Goal: Check status

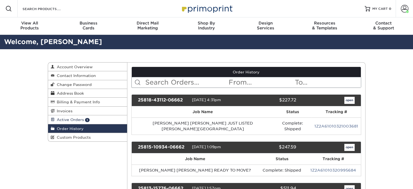
click at [95, 122] on link "Active Orders 1" at bounding box center [87, 119] width 79 height 9
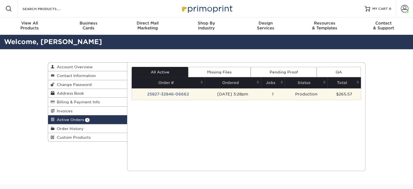
click at [165, 97] on td "25827-32846-06662" at bounding box center [168, 93] width 73 height 11
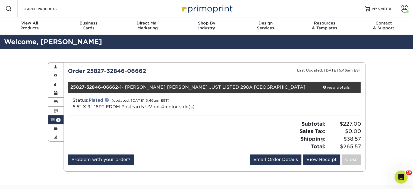
click at [106, 100] on link at bounding box center [107, 100] width 4 height 4
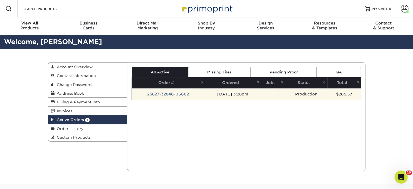
click at [164, 95] on td "25827-32846-06662" at bounding box center [168, 93] width 73 height 11
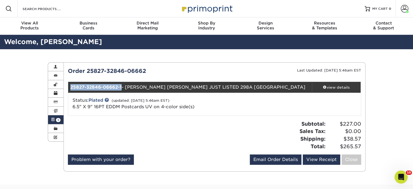
drag, startPoint x: 118, startPoint y: 86, endPoint x: 71, endPoint y: 87, distance: 47.3
click at [71, 87] on div "25827-32846-06662-1 - [PERSON_NAME] [PERSON_NAME] JUST LISTED 298A [GEOGRAPHIC_…" at bounding box center [190, 87] width 244 height 11
copy strong "25827-32846-06662-1"
click at [399, 177] on icon "Open Intercom Messenger" at bounding box center [400, 176] width 9 height 9
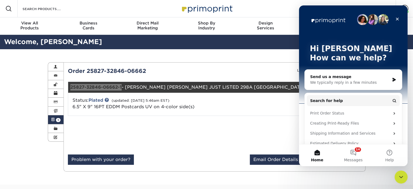
click at [344, 83] on div "We typically reply in a few minutes" at bounding box center [350, 83] width 80 height 6
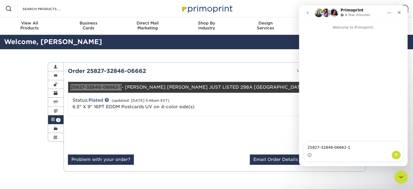
type textarea "25827-32846-06662-1"
